Goal: Information Seeking & Learning: Learn about a topic

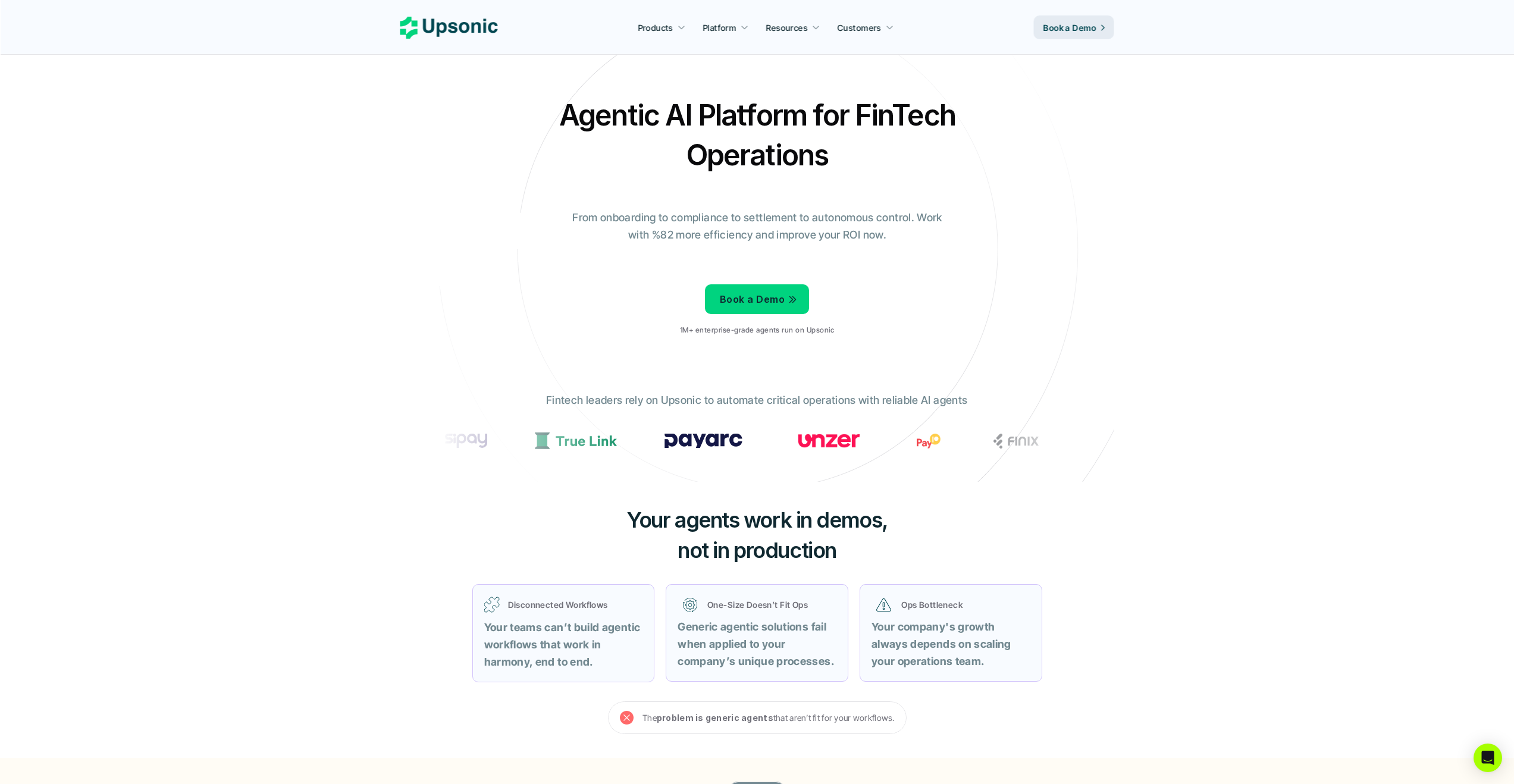
click at [554, 182] on div "Agentic AI Platform for FinTech Operations From onboarding to compliance to set…" at bounding box center [758, 220] width 696 height 250
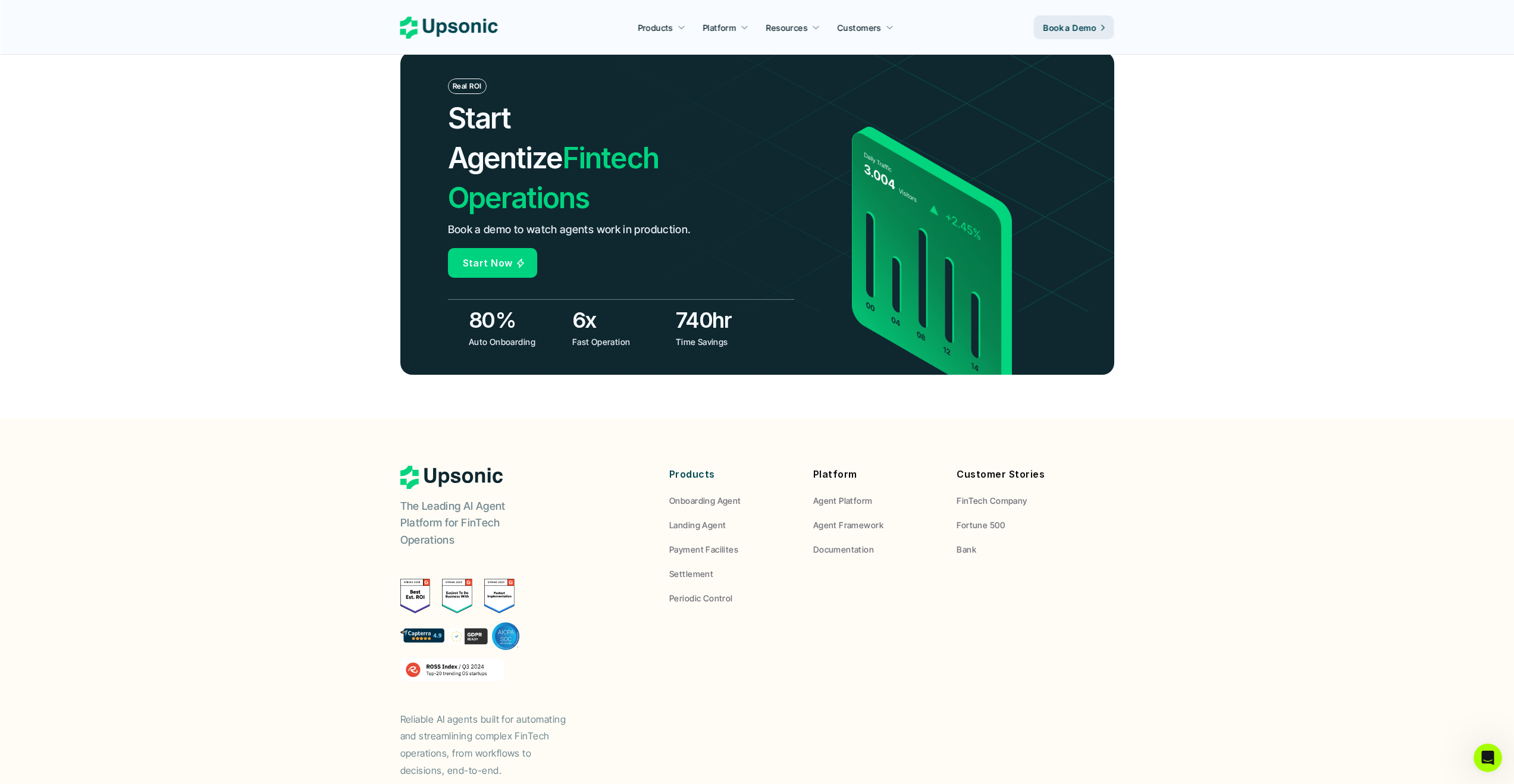
scroll to position [4175, 0]
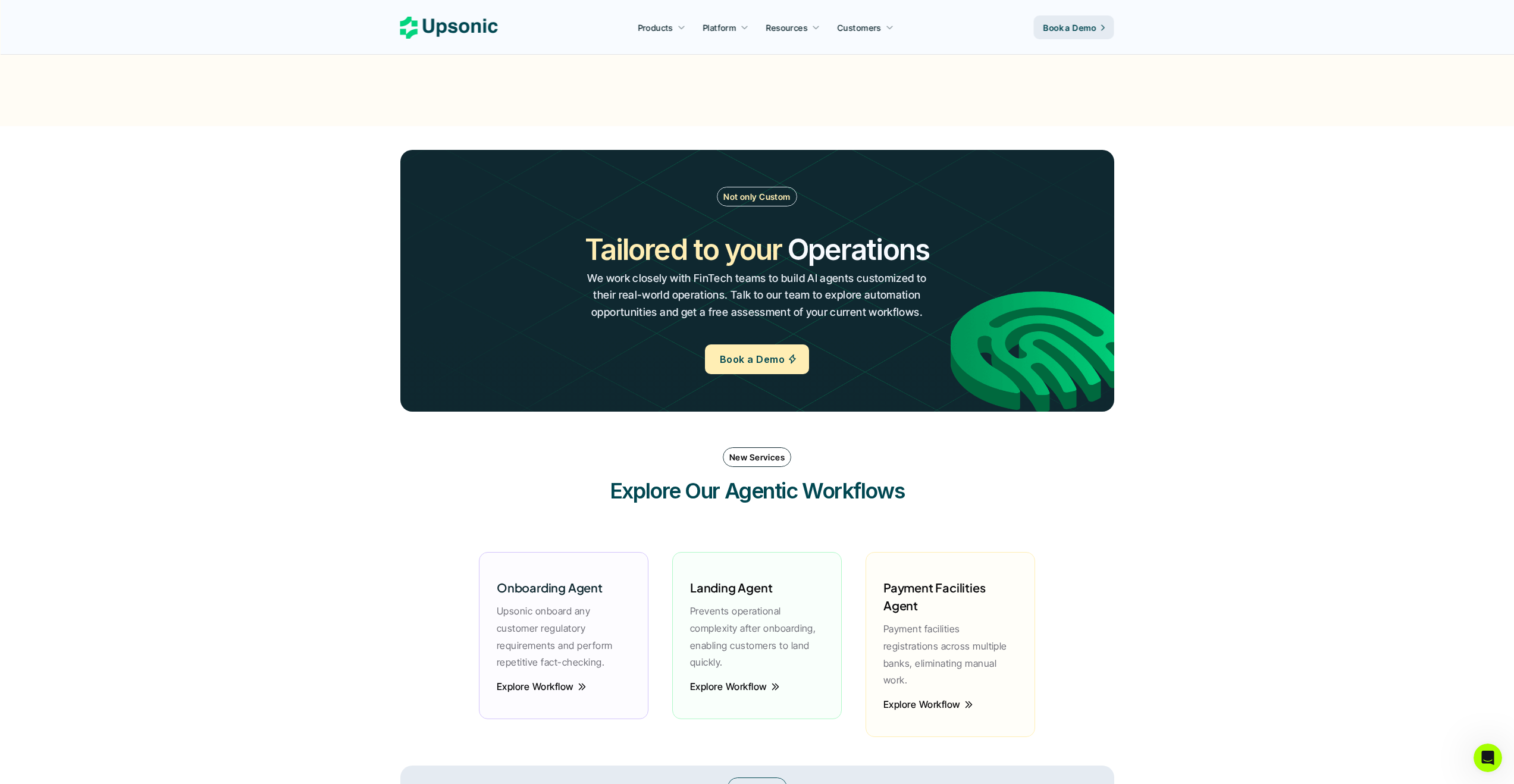
scroll to position [645, 0]
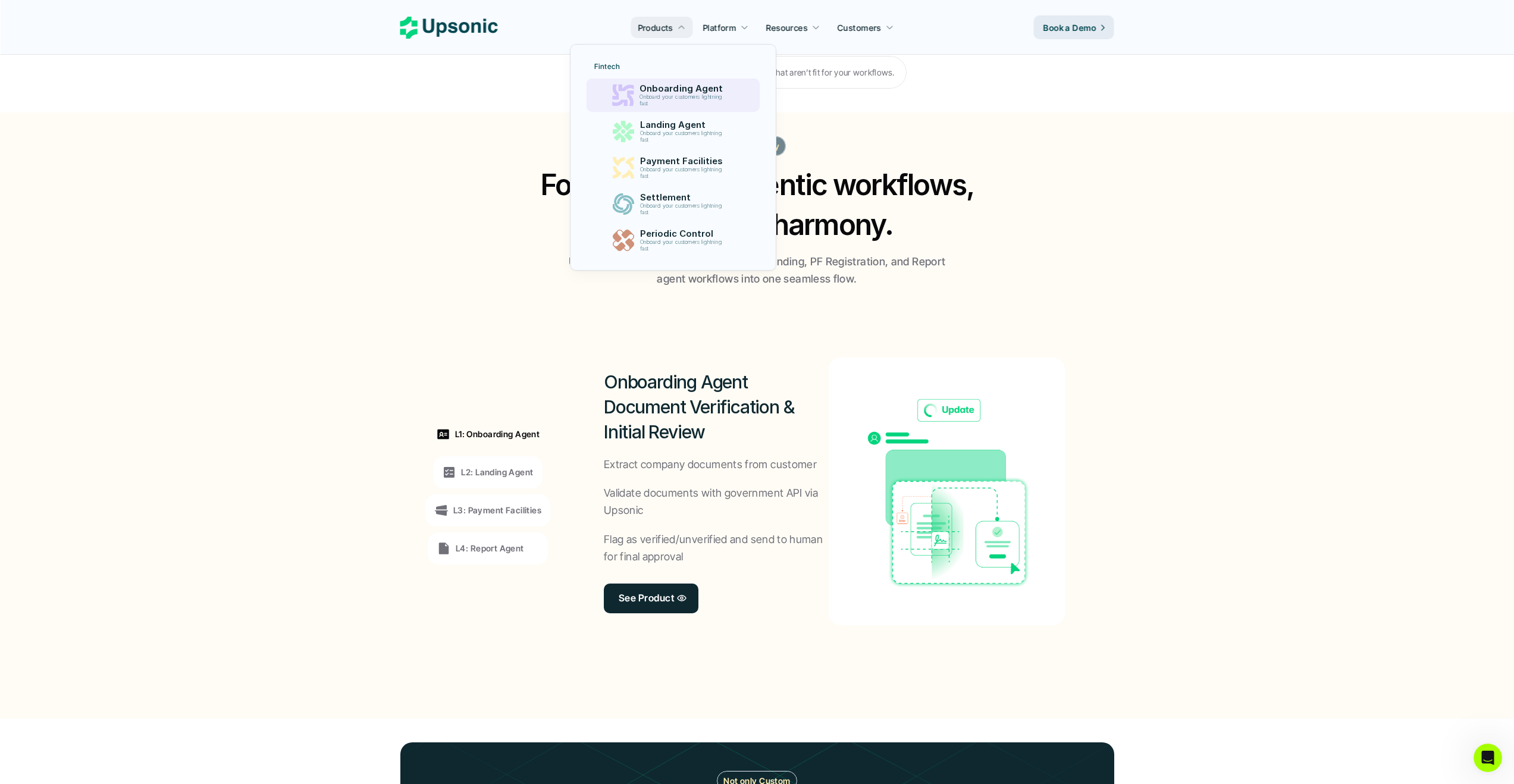
click at [652, 96] on p "Onboard your customers lightning fast" at bounding box center [683, 100] width 87 height 13
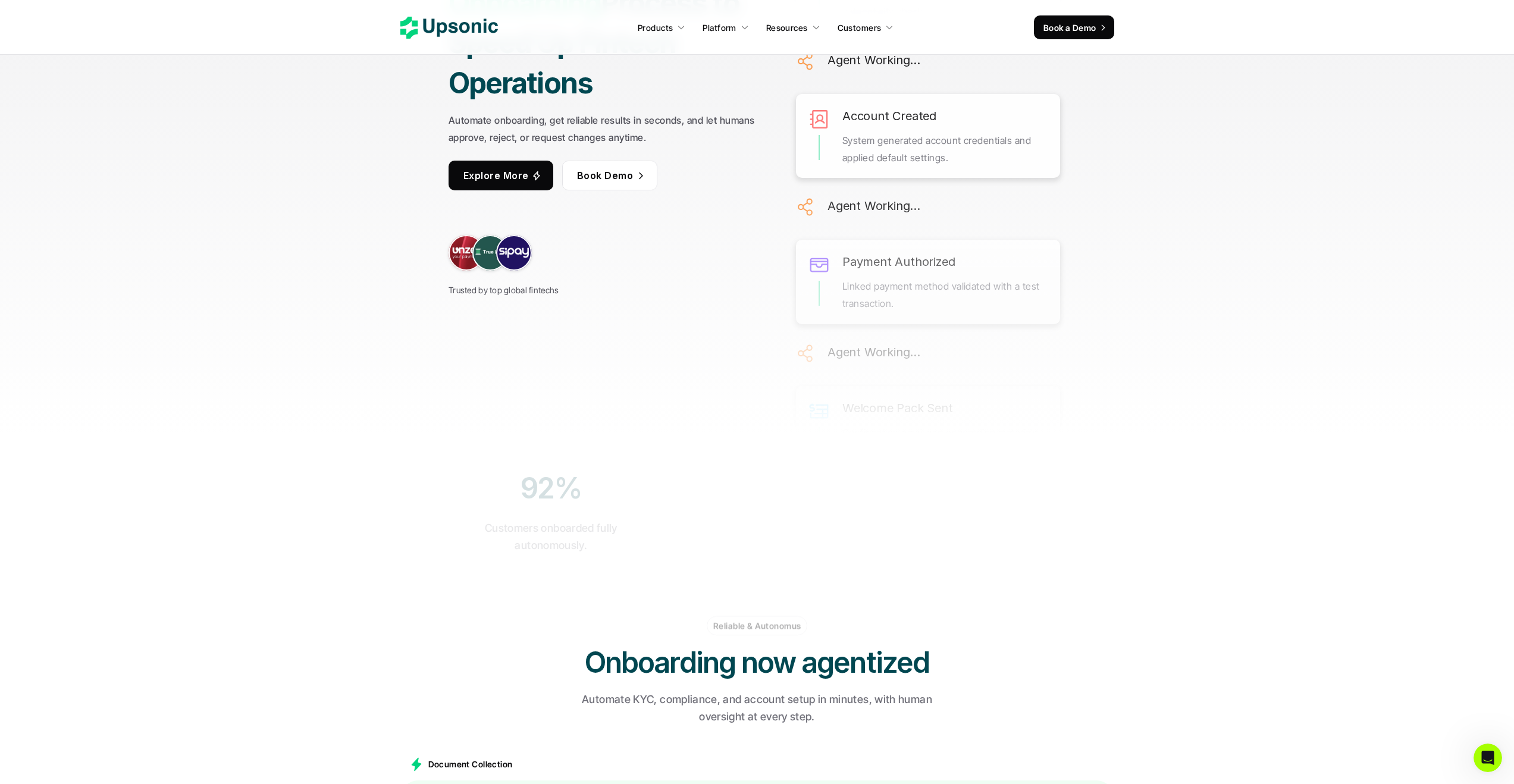
scroll to position [403, 0]
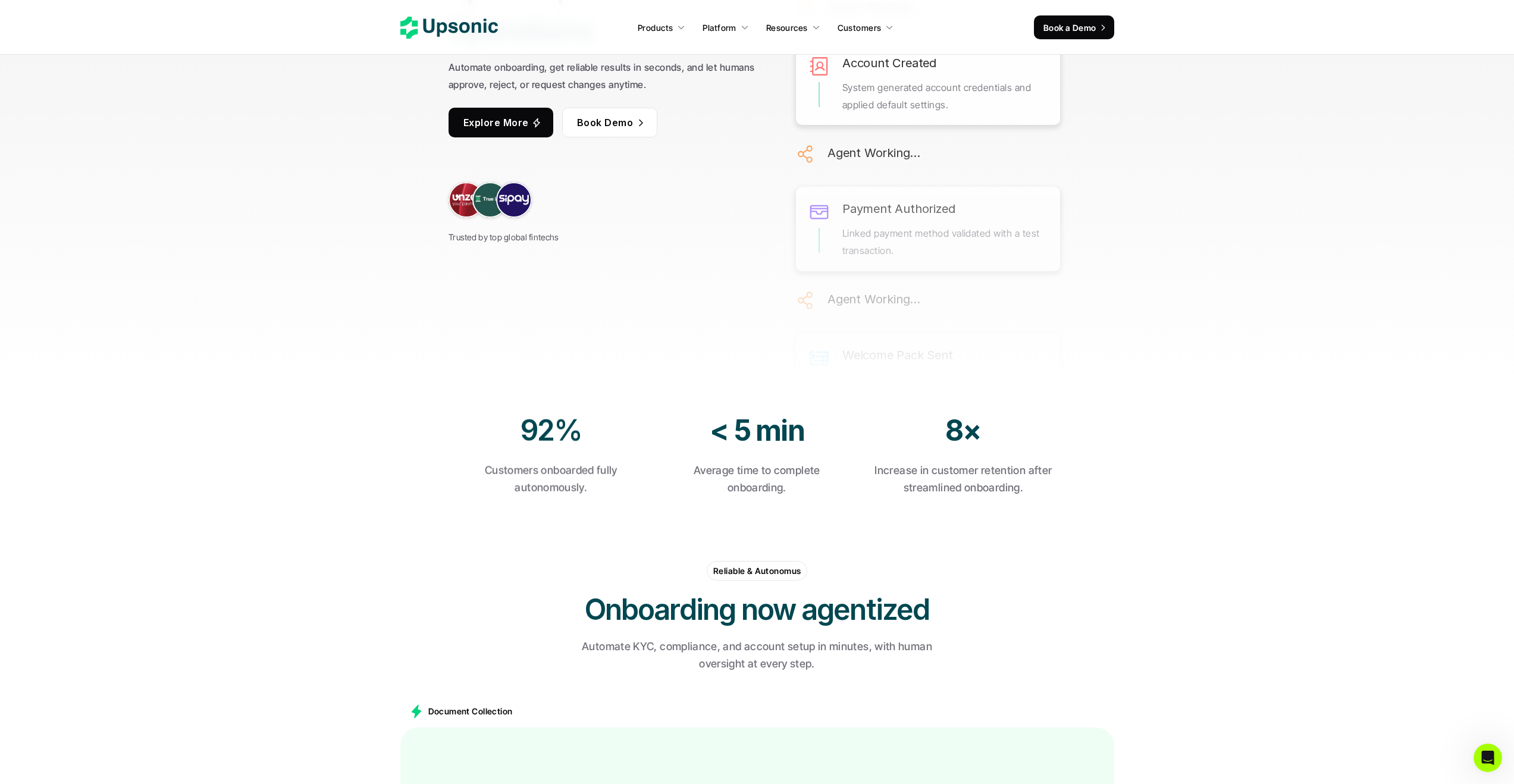
click at [517, 198] on div "Trusted by top global fintechs" at bounding box center [503, 213] width 110 height 62
click at [516, 184] on link at bounding box center [519, 200] width 36 height 36
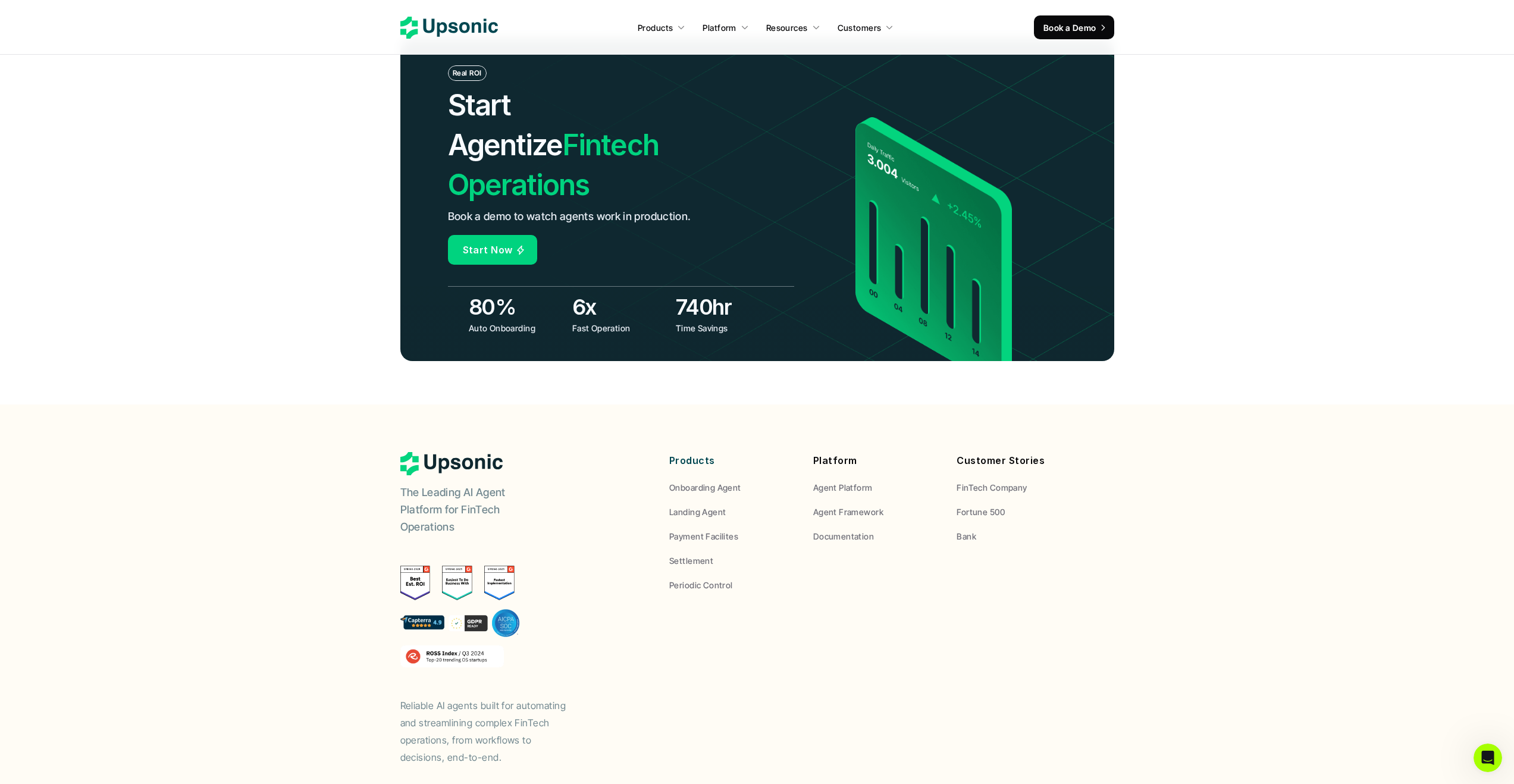
scroll to position [4659, 0]
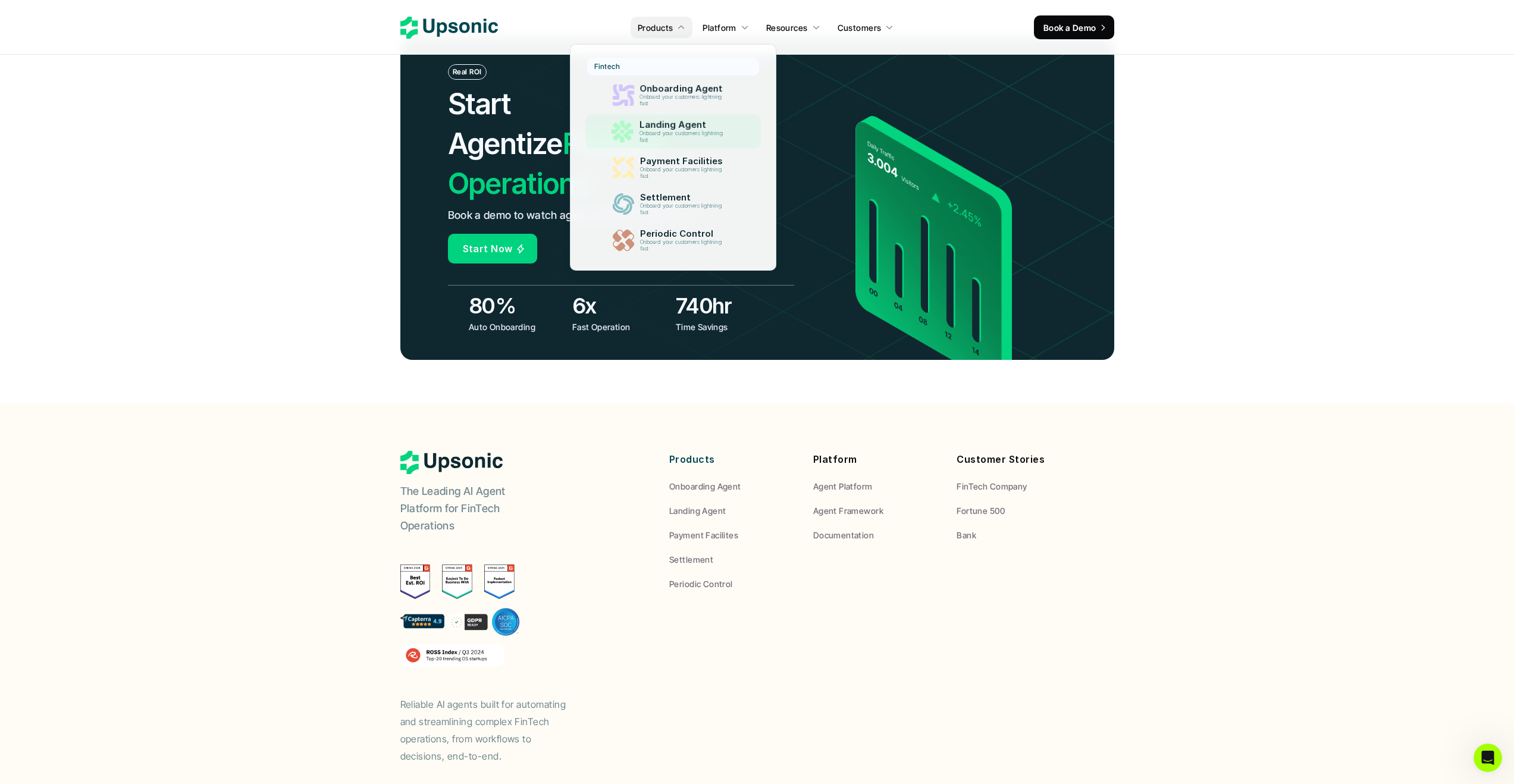
click at [644, 119] on div "Landing Agent Onboard your customers lightning fast" at bounding box center [684, 132] width 102 height 29
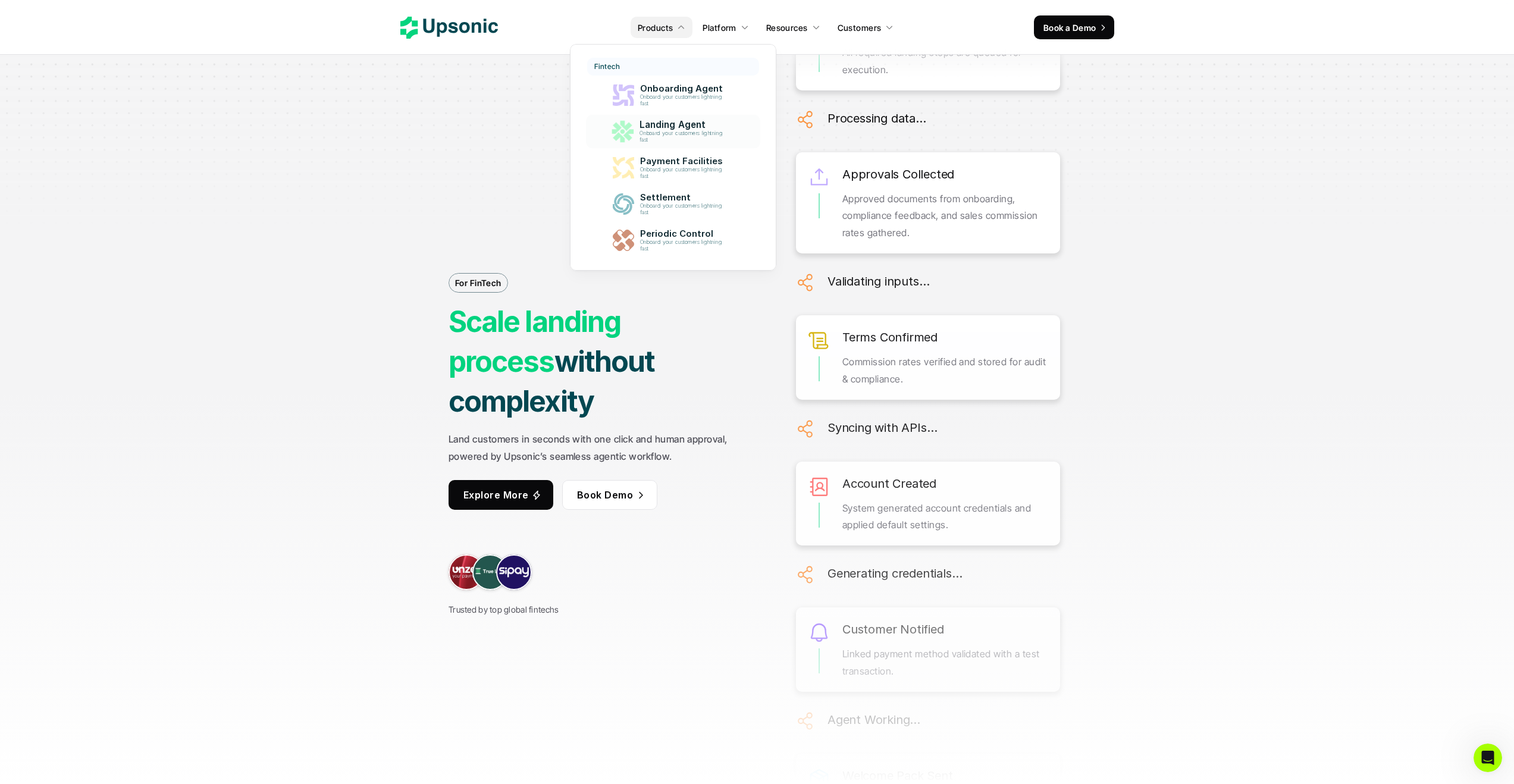
click at [650, 151] on div "Fintech Onboarding Agent Onboard your customers lightning fast Landing Agent On…" at bounding box center [673, 157] width 172 height 200
click at [649, 152] on link "Payment Facilities Onboard your customers lightning fast" at bounding box center [673, 168] width 180 height 35
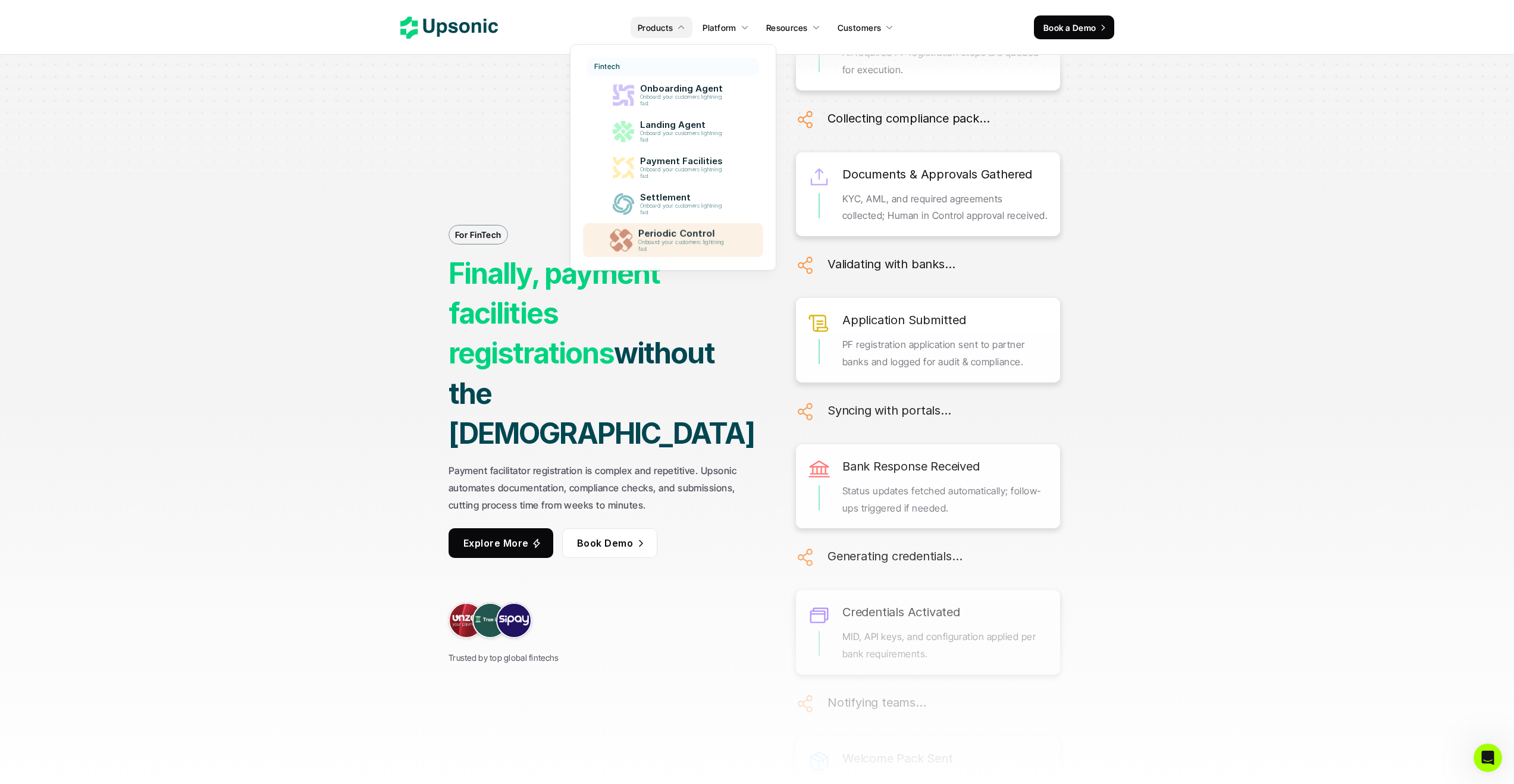
click at [649, 232] on p "Periodic Control" at bounding box center [684, 233] width 92 height 11
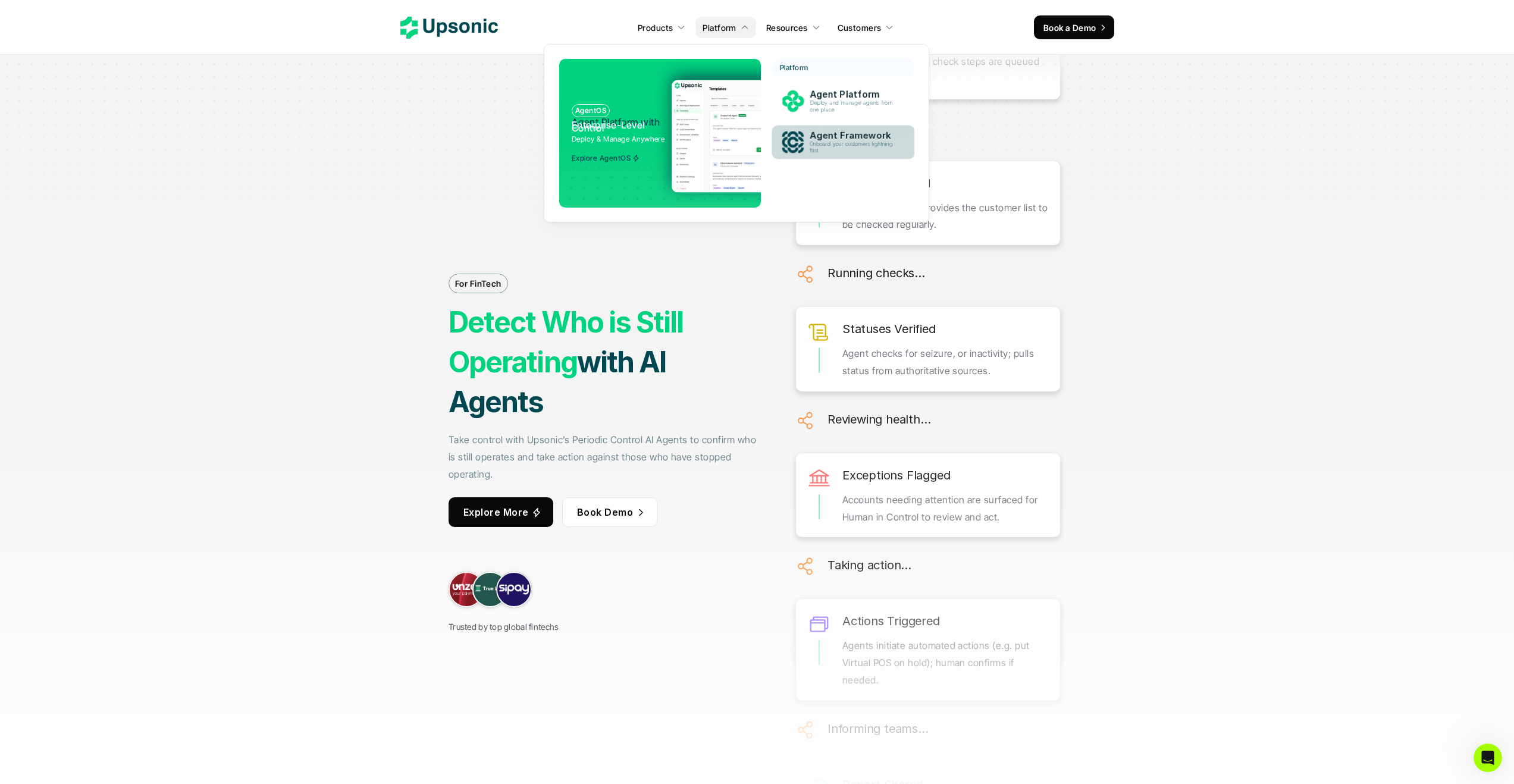
click at [812, 135] on p "Agent Framework" at bounding box center [855, 135] width 89 height 11
click at [812, 135] on p "Agent Framework" at bounding box center [855, 135] width 92 height 11
click at [819, 105] on p "Deploy and manage agents from one place" at bounding box center [853, 106] width 89 height 13
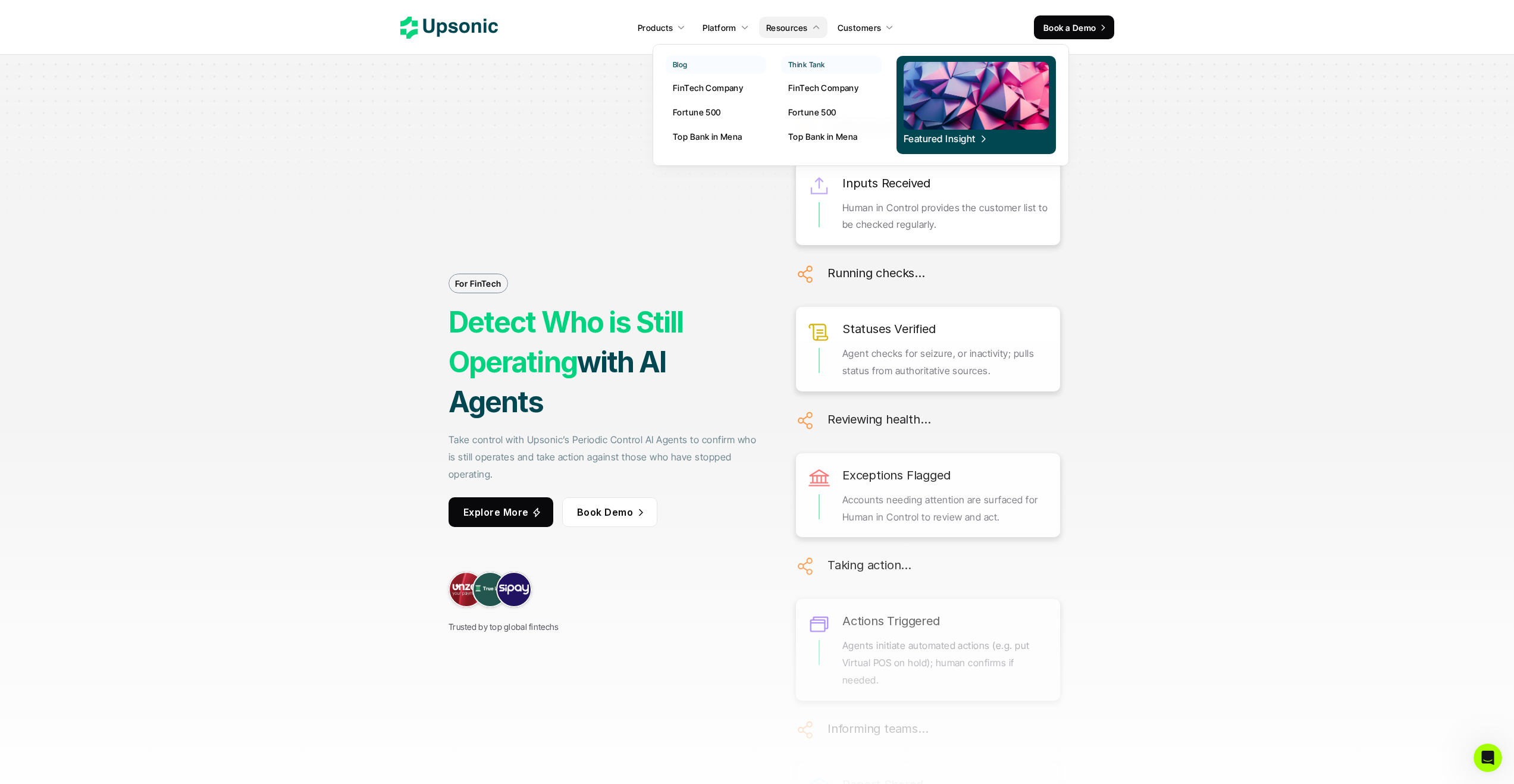
click at [728, 87] on p "FinTech Company" at bounding box center [708, 88] width 70 height 13
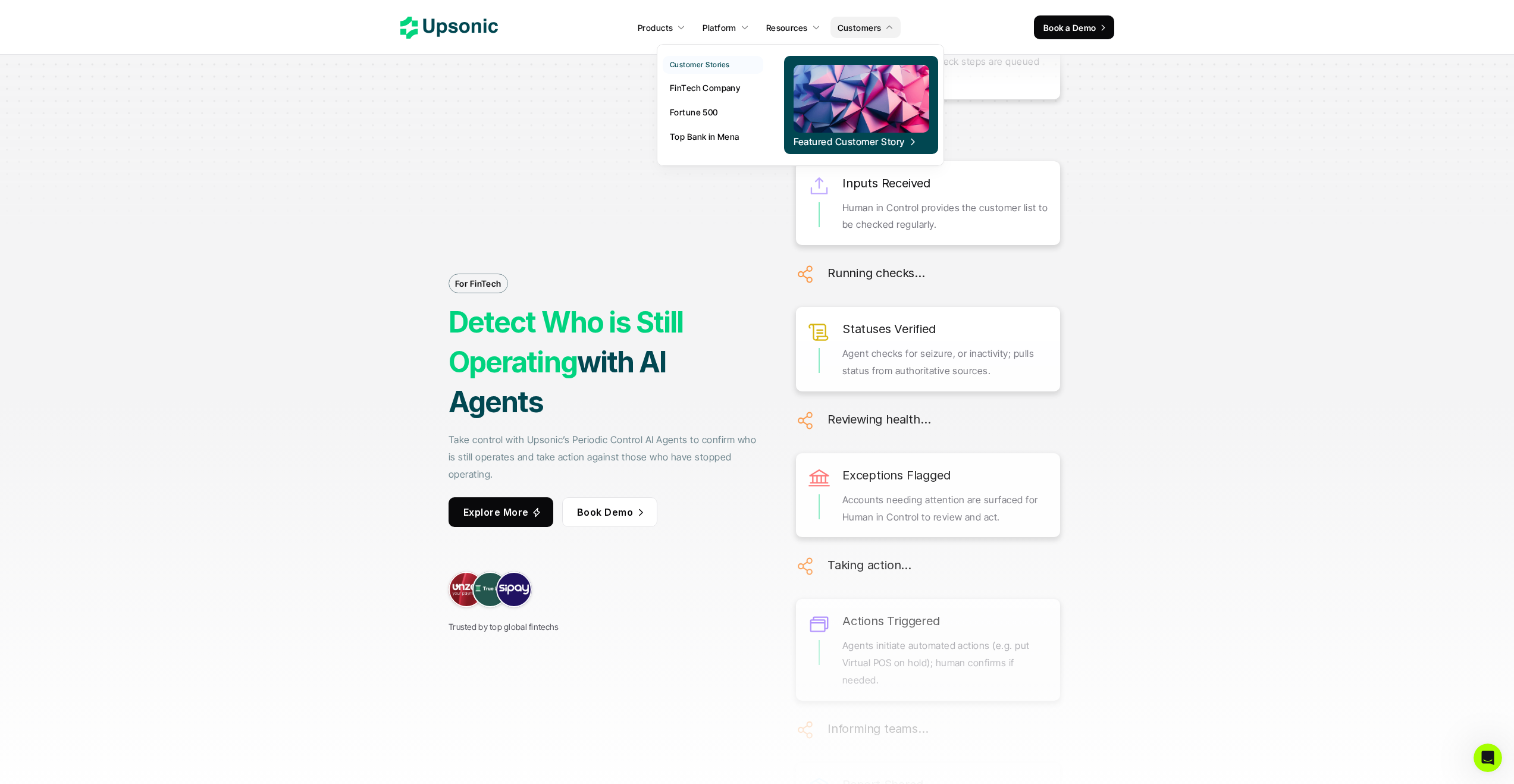
click at [726, 89] on p "FinTech Company" at bounding box center [705, 88] width 70 height 13
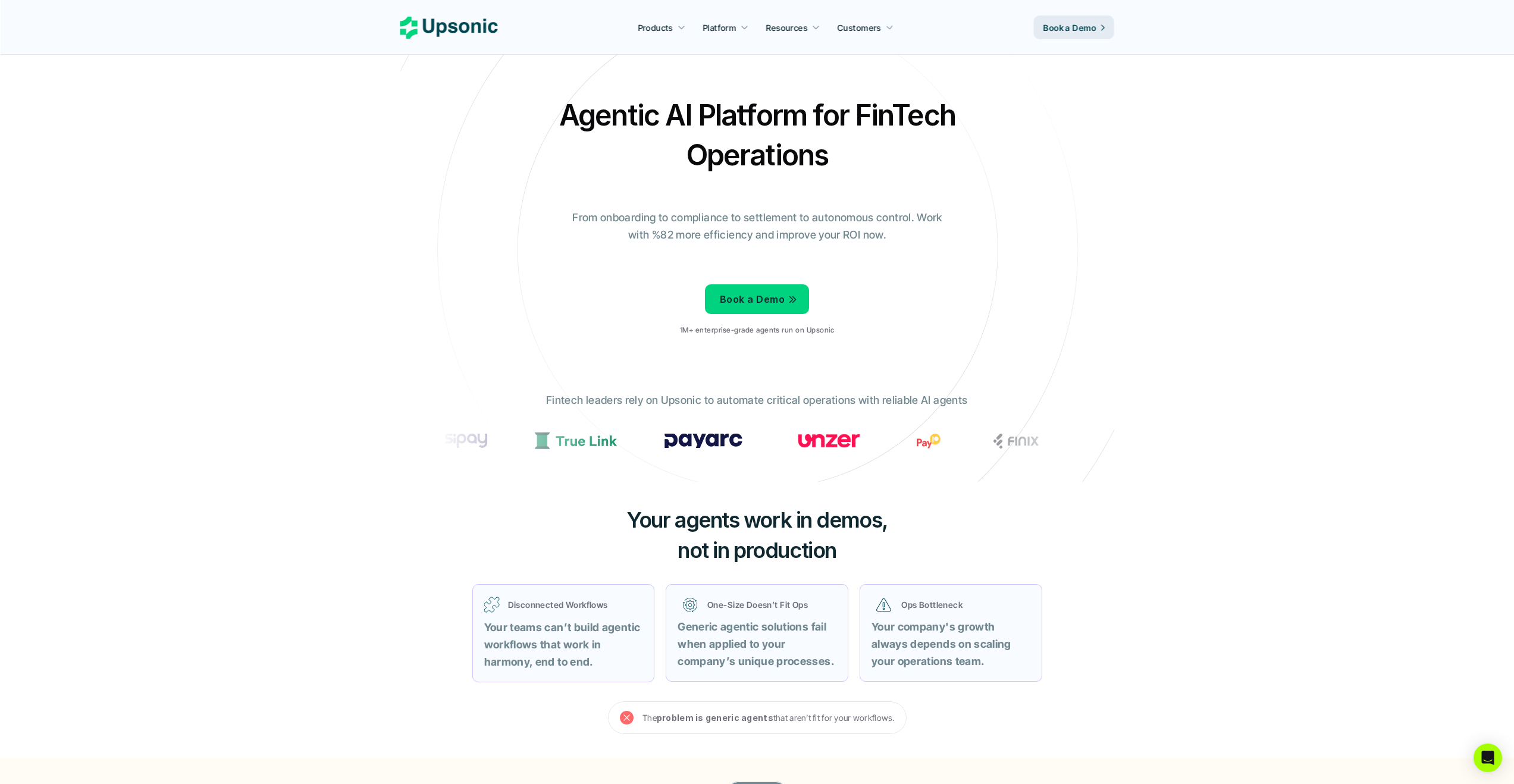
click at [1012, 198] on div "Agentic AI Platform for FinTech Operations From onboarding to compliance to set…" at bounding box center [758, 220] width 696 height 250
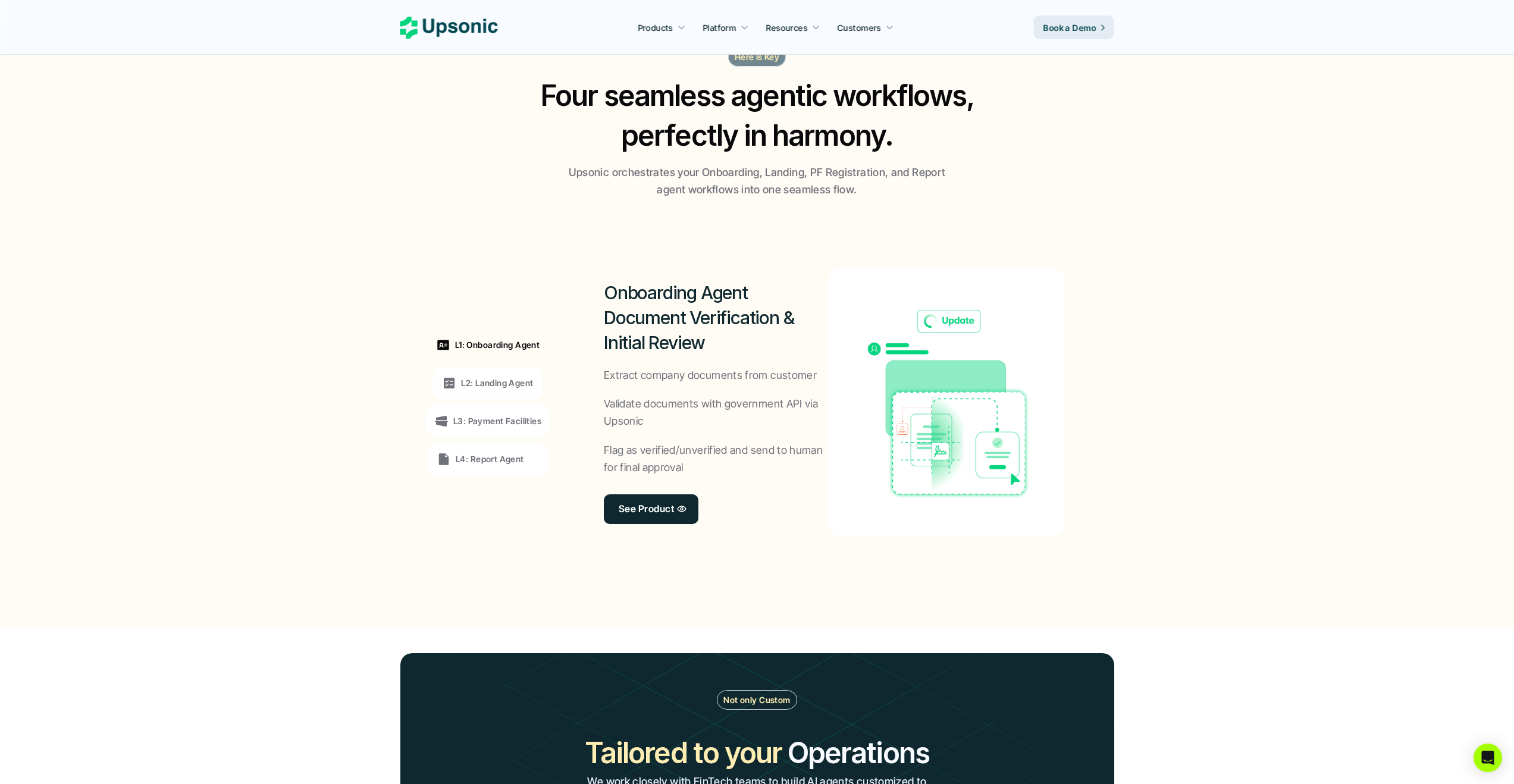
scroll to position [950, 0]
